Goal: Task Accomplishment & Management: Use online tool/utility

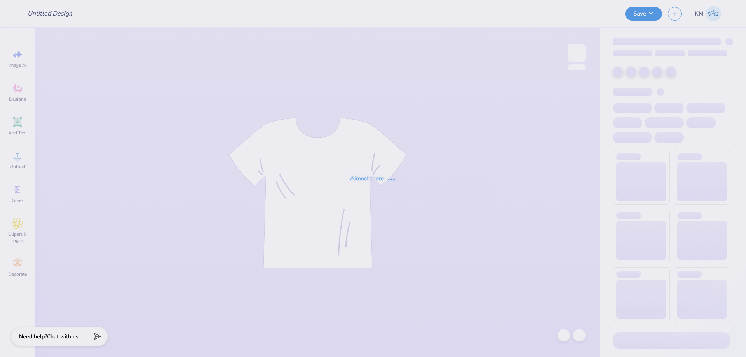
type input "Sailboat Tee"
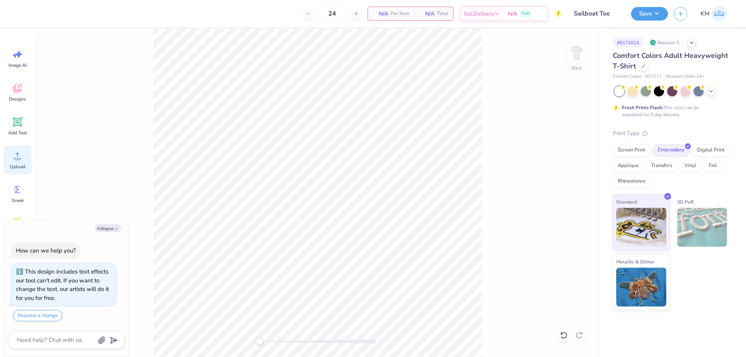
click at [21, 161] on icon at bounding box center [18, 156] width 12 height 12
click at [18, 154] on icon at bounding box center [17, 156] width 7 height 7
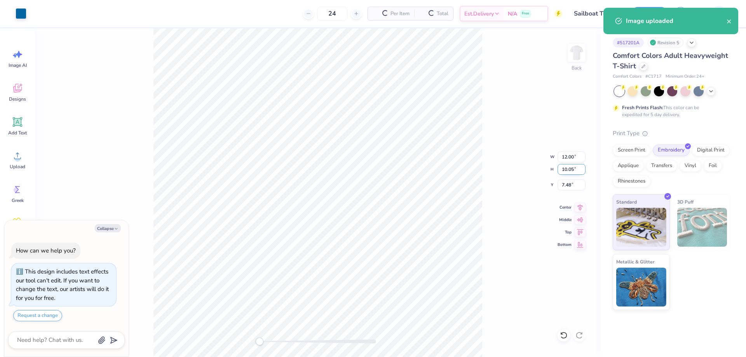
type textarea "x"
click at [569, 161] on input "12.00" at bounding box center [571, 157] width 28 height 11
type input "12.600"
type textarea "x"
type input "12.00"
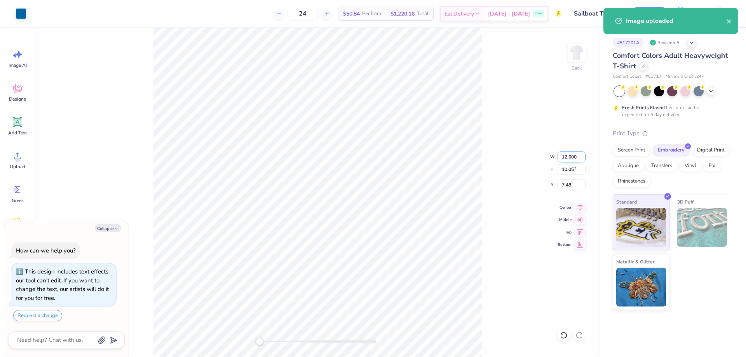
type input "7.47"
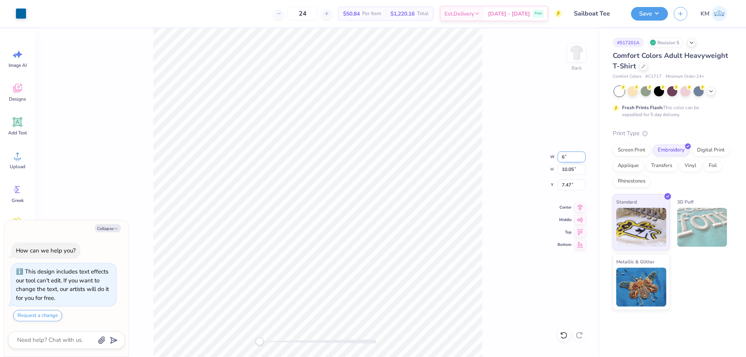
type input "6.00"
type textarea "x"
type input "5.03"
type input "9.99"
type textarea "x"
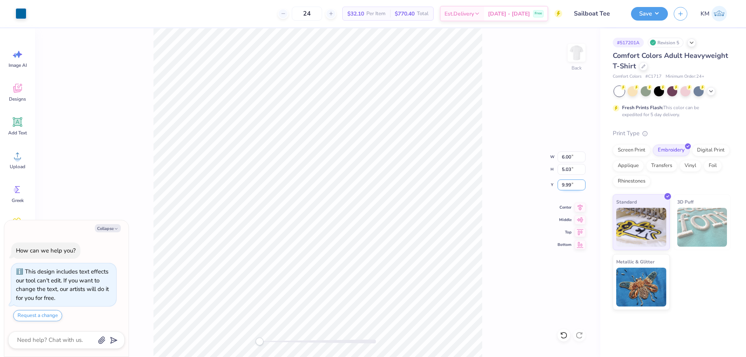
click at [569, 187] on input "9.99" at bounding box center [571, 184] width 28 height 11
type input "3"
click at [569, 126] on div "Back W 6.00 6.00 " H 5.03 5.03 " Y 3.00 3.00 " Center Middle Top Bottom" at bounding box center [317, 192] width 565 height 329
click at [645, 15] on button "Save" at bounding box center [649, 13] width 37 height 14
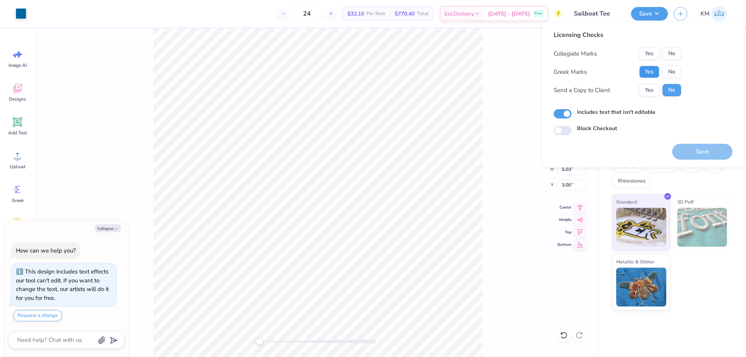
click at [652, 77] on button "Yes" at bounding box center [649, 72] width 20 height 12
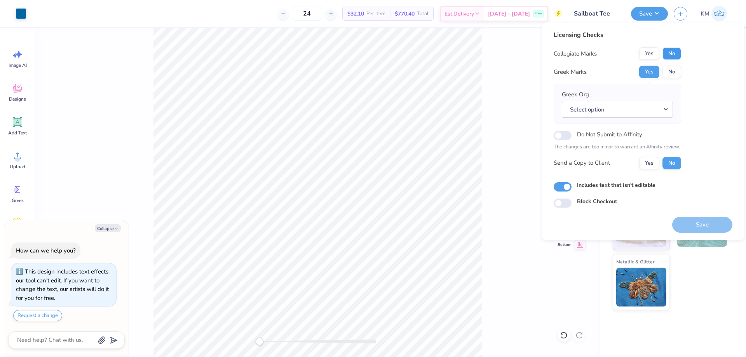
click at [668, 52] on button "No" at bounding box center [671, 53] width 19 height 12
click at [651, 160] on button "Yes" at bounding box center [649, 163] width 20 height 12
click at [690, 225] on button "Save" at bounding box center [702, 225] width 60 height 16
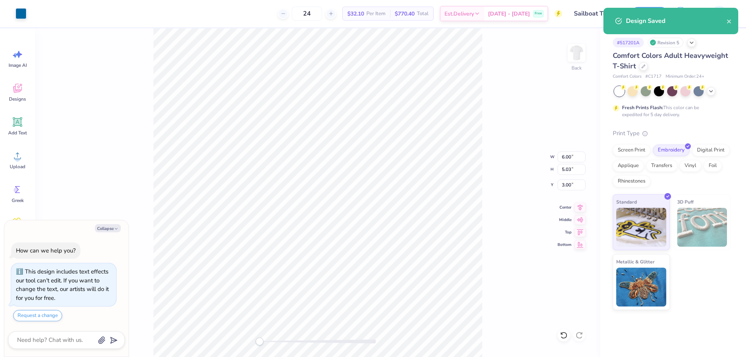
type textarea "x"
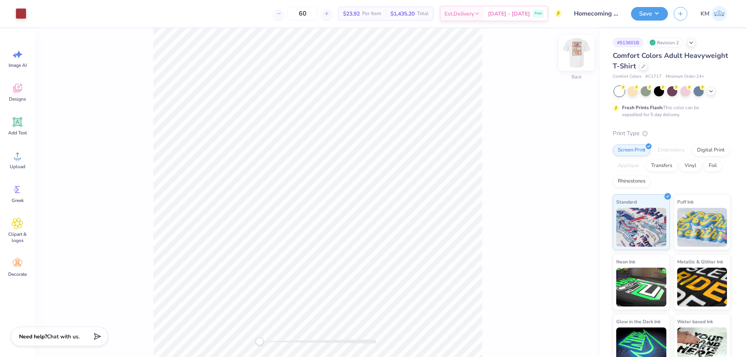
click at [576, 52] on img at bounding box center [576, 52] width 31 height 31
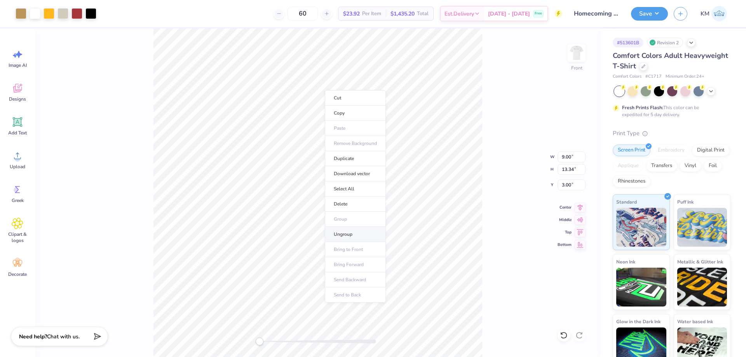
click at [349, 229] on li "Ungroup" at bounding box center [355, 234] width 61 height 15
type input "1.80"
type input "0.87"
type input "4.20"
click at [288, 335] on div "Front W 1.80 1.80 " H 0.87 0.87 " Y 4.20 4.20 " Center Middle Top Bottom" at bounding box center [317, 192] width 565 height 329
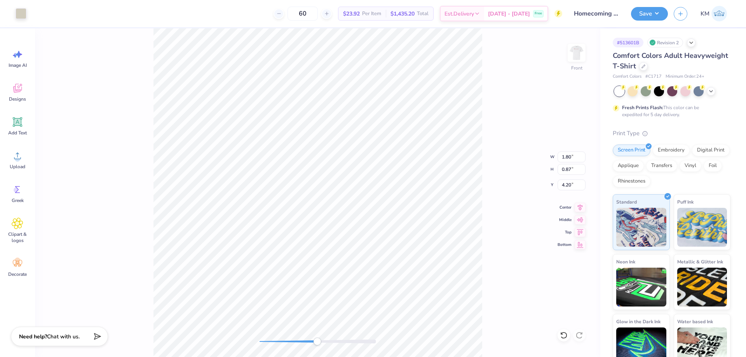
type input "8.25"
type input "3.08"
type input "4.34"
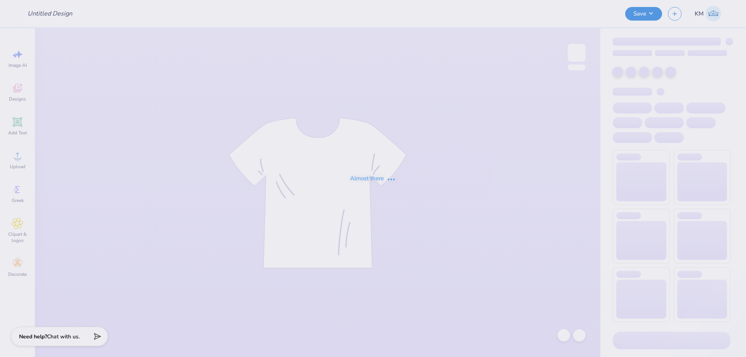
type input "Homecoming Shirts for TTO"
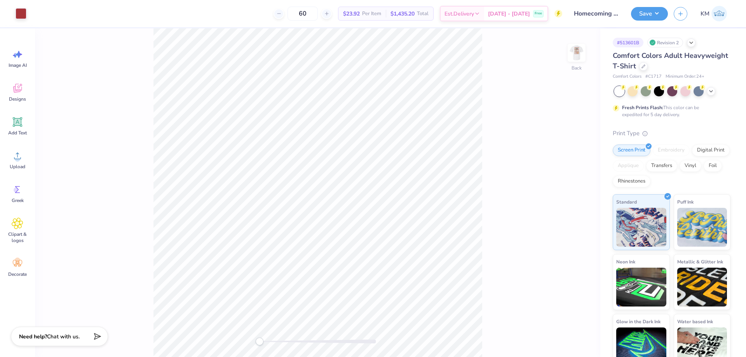
click at [489, 178] on div "Back" at bounding box center [317, 192] width 565 height 329
click at [713, 89] on icon at bounding box center [711, 90] width 6 height 6
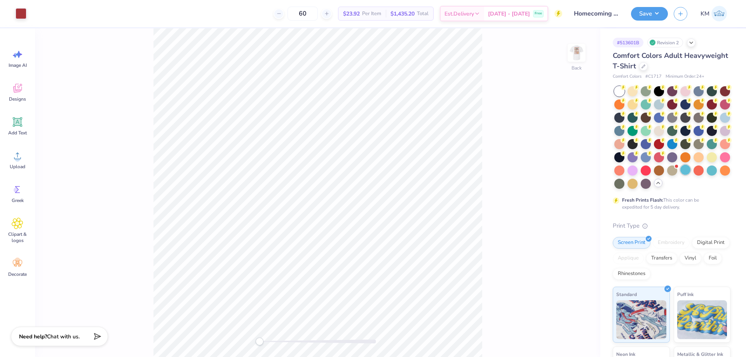
click at [680, 175] on div at bounding box center [685, 170] width 10 height 10
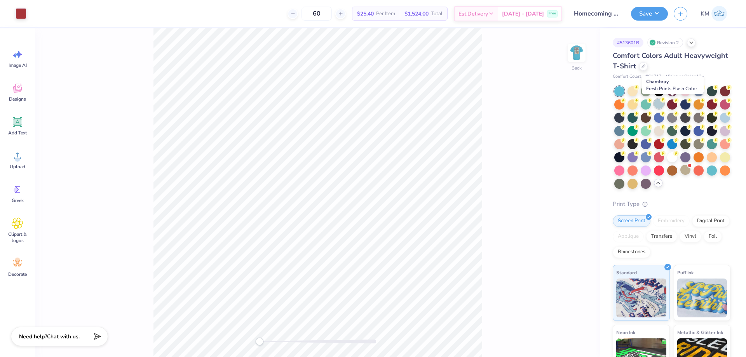
click at [664, 106] on div at bounding box center [659, 104] width 10 height 10
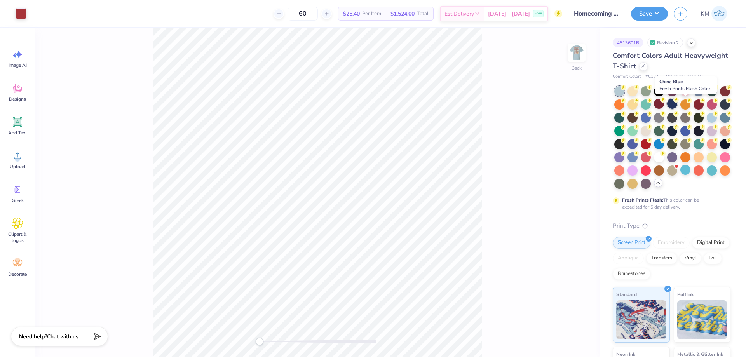
click at [677, 107] on div at bounding box center [672, 104] width 10 height 10
click at [572, 55] on img at bounding box center [576, 52] width 31 height 31
click at [737, 47] on div "# 513601B Revision 2 Comfort Colors Adult Heavyweight T-Shirt Comfort Colors # …" at bounding box center [673, 245] width 146 height 434
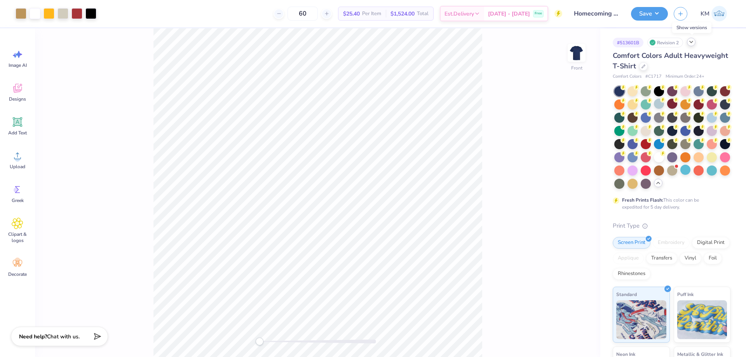
click at [690, 41] on icon at bounding box center [691, 42] width 6 height 6
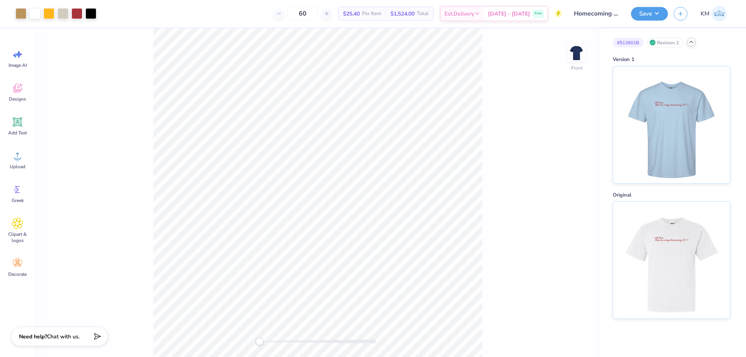
click at [633, 41] on div "# 513601B" at bounding box center [628, 43] width 31 height 10
click at [716, 41] on div "# 513601B Revision 2" at bounding box center [672, 43] width 118 height 10
click at [671, 40] on div "Revision 2" at bounding box center [665, 43] width 36 height 10
click at [666, 41] on div "Revision 2" at bounding box center [665, 43] width 36 height 10
click at [691, 43] on icon at bounding box center [691, 42] width 6 height 6
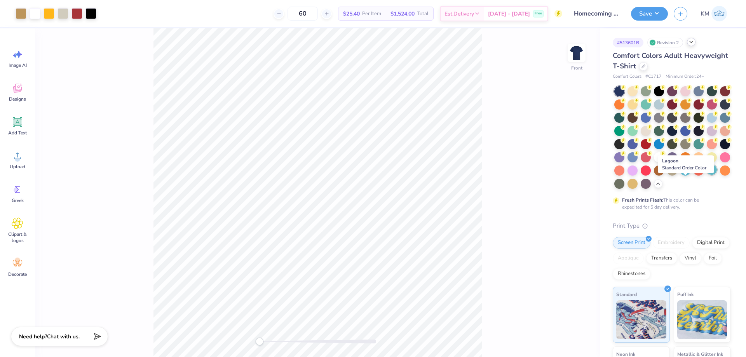
click at [707, 175] on div at bounding box center [712, 170] width 10 height 10
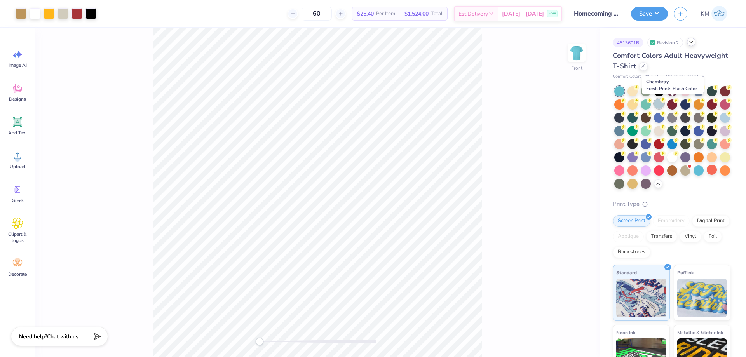
click at [664, 106] on div at bounding box center [659, 104] width 10 height 10
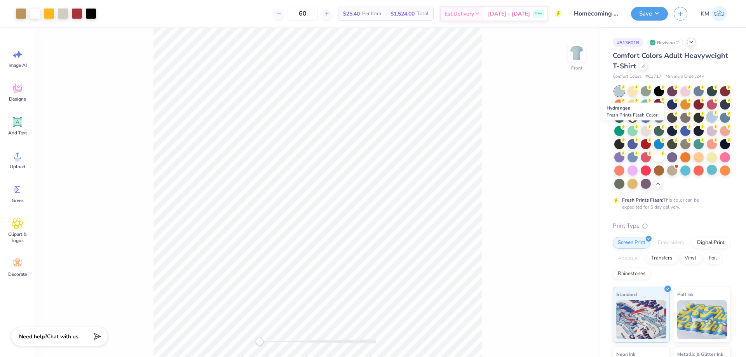
click at [707, 122] on div at bounding box center [712, 117] width 10 height 10
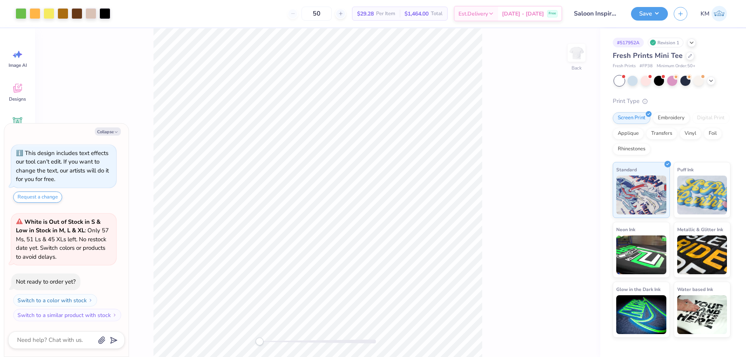
click at [109, 127] on div "Collapse How can we help you? This design includes text effects our tool can't …" at bounding box center [66, 240] width 124 height 233
click at [117, 134] on icon "button" at bounding box center [116, 132] width 5 height 5
type textarea "x"
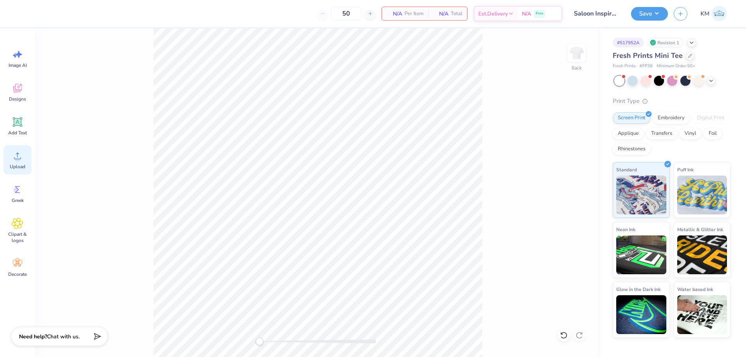
click at [19, 161] on icon at bounding box center [18, 156] width 12 height 12
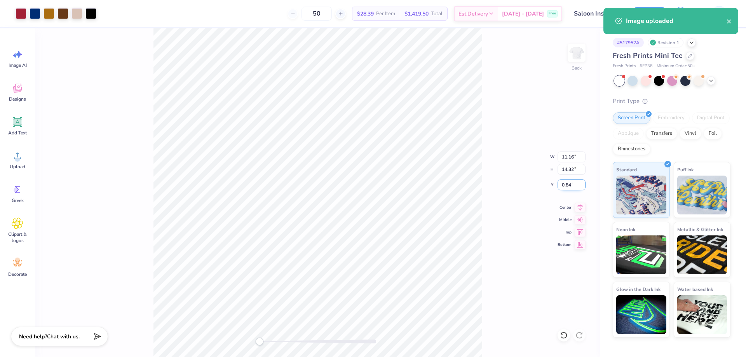
click at [569, 183] on input "0.84" at bounding box center [571, 184] width 28 height 11
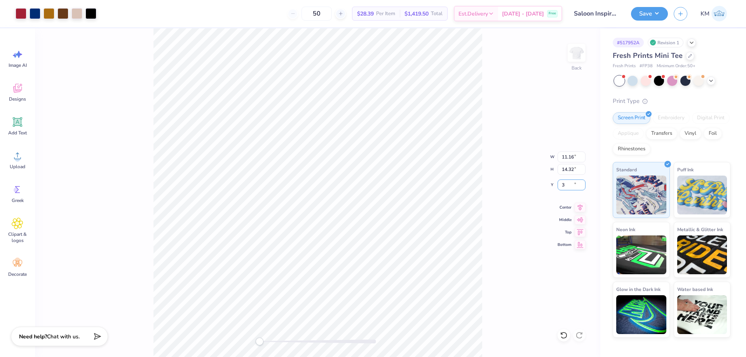
type input "3"
click at [570, 156] on input "11.16" at bounding box center [571, 157] width 28 height 11
click at [567, 166] on input "14.32" at bounding box center [571, 169] width 28 height 11
type input "9"
type input "7.01"
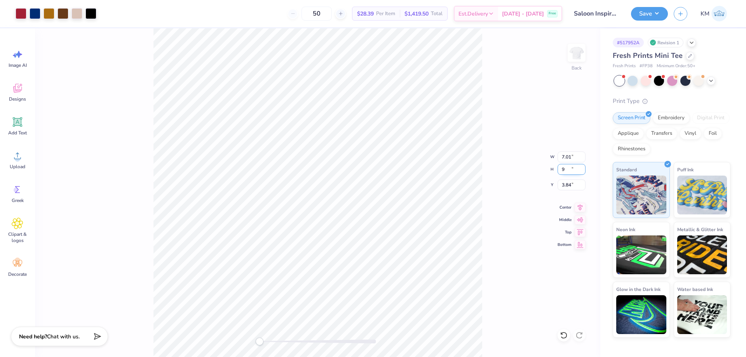
type input "9.00"
type input "3.84"
click at [574, 185] on input "3.84" at bounding box center [571, 184] width 28 height 11
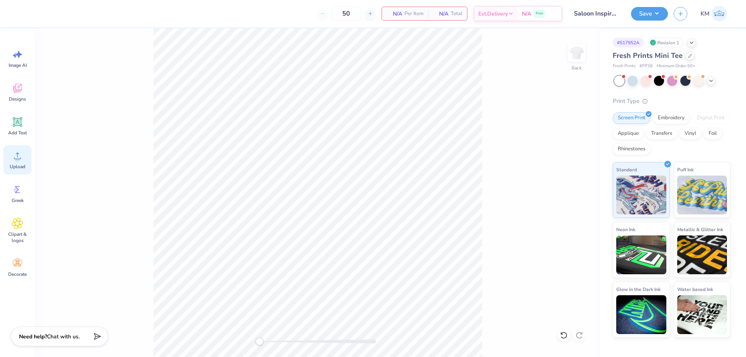
click at [19, 155] on icon at bounding box center [18, 156] width 12 height 12
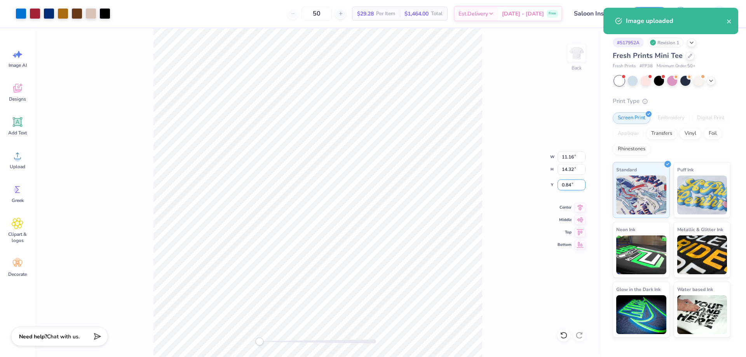
click at [562, 183] on input "0.84" at bounding box center [571, 184] width 28 height 11
click at [570, 165] on input "14.32" at bounding box center [571, 169] width 28 height 11
click at [569, 158] on input "11.16" at bounding box center [571, 157] width 28 height 11
click at [568, 168] on input "14.32" at bounding box center [571, 169] width 28 height 11
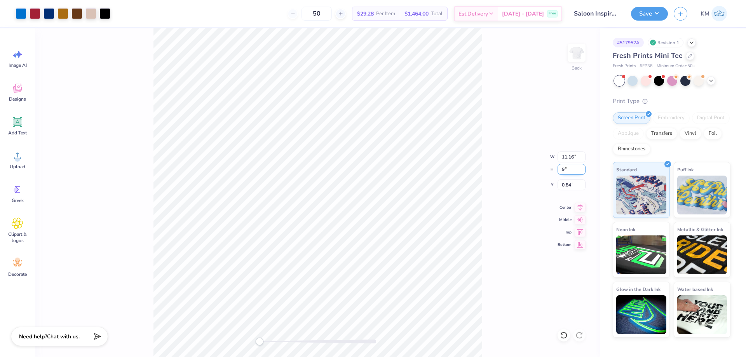
type input "9"
type input "7.01"
type input "9.00"
type input "3.50"
click at [568, 180] on input "3.50" at bounding box center [571, 184] width 28 height 11
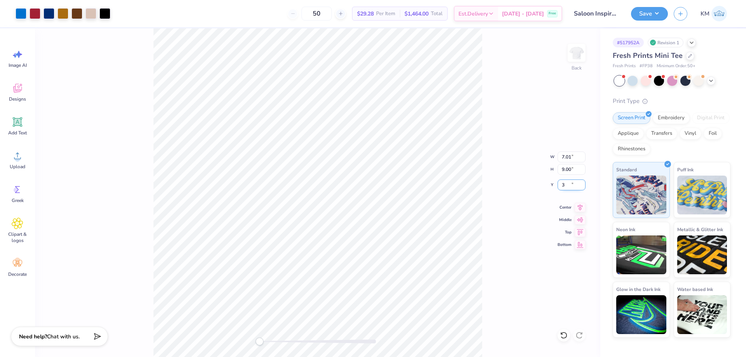
type input "3"
click at [489, 181] on div "Back W 7.01 7.01 " H 9.00 9.00 " Y 3 3 " Center Middle Top Bottom" at bounding box center [317, 192] width 565 height 329
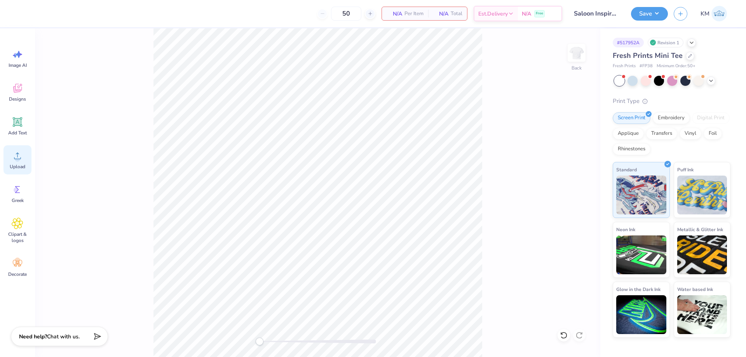
click at [16, 156] on icon at bounding box center [18, 156] width 12 height 12
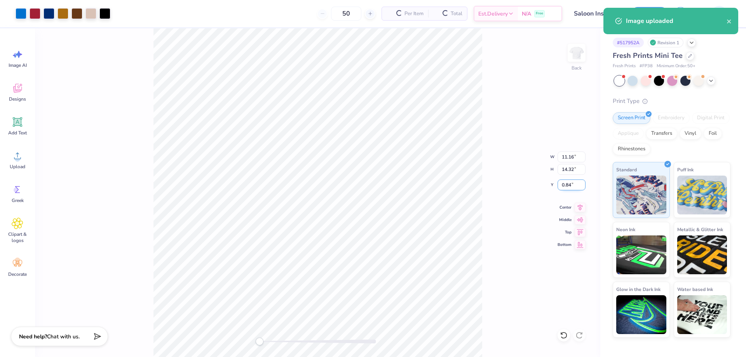
click at [569, 186] on input "0.84" at bounding box center [571, 184] width 28 height 11
click at [568, 160] on input "11.16" at bounding box center [571, 157] width 28 height 11
click at [568, 166] on input "14.32" at bounding box center [571, 169] width 28 height 11
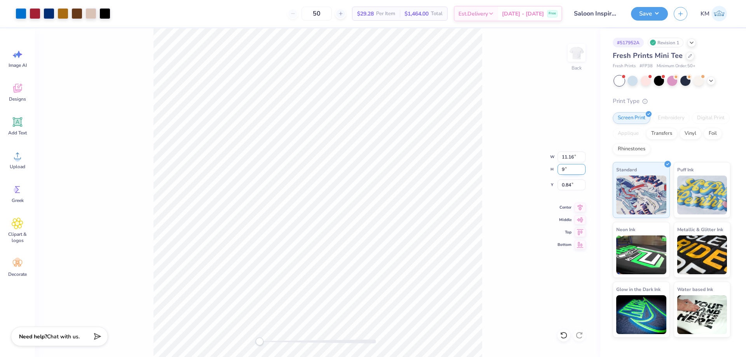
type input "9"
type input "7.01"
type input "9.00"
click at [566, 185] on input "3.50" at bounding box center [571, 184] width 28 height 11
type input "3"
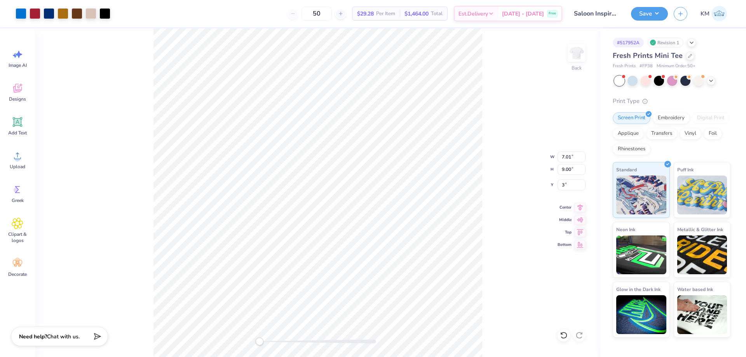
click at [484, 156] on div "Back W 7.01 7.01 " H 9.00 9.00 " Y 3 3 " Center Middle Top Bottom" at bounding box center [317, 192] width 565 height 329
click at [647, 12] on button "Save" at bounding box center [649, 13] width 37 height 14
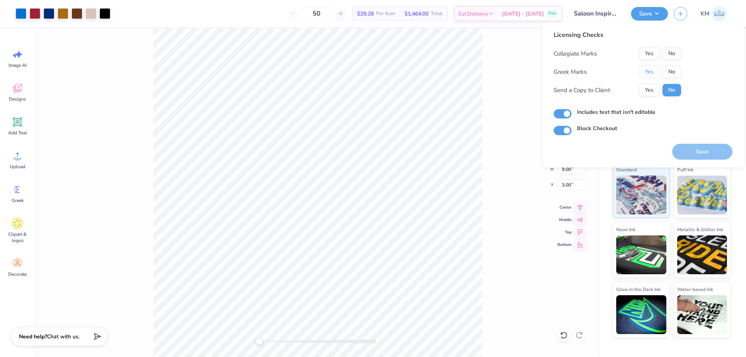
drag, startPoint x: 650, startPoint y: 67, endPoint x: 660, endPoint y: 62, distance: 11.6
click at [650, 67] on button "Yes" at bounding box center [649, 72] width 20 height 12
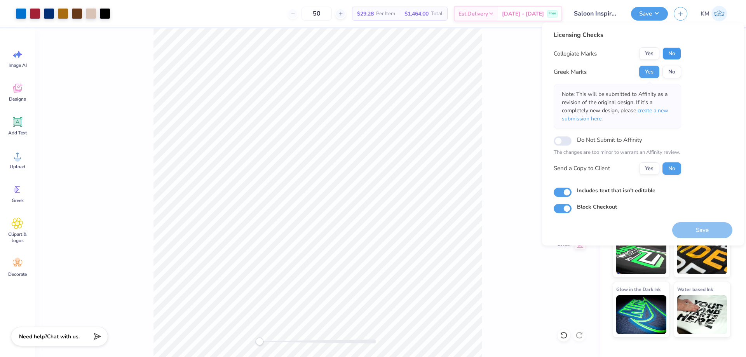
click at [677, 54] on button "No" at bounding box center [671, 53] width 19 height 12
click at [652, 165] on button "Yes" at bounding box center [649, 168] width 20 height 12
click at [697, 223] on button "Save" at bounding box center [702, 230] width 60 height 16
